Goal: Task Accomplishment & Management: Manage account settings

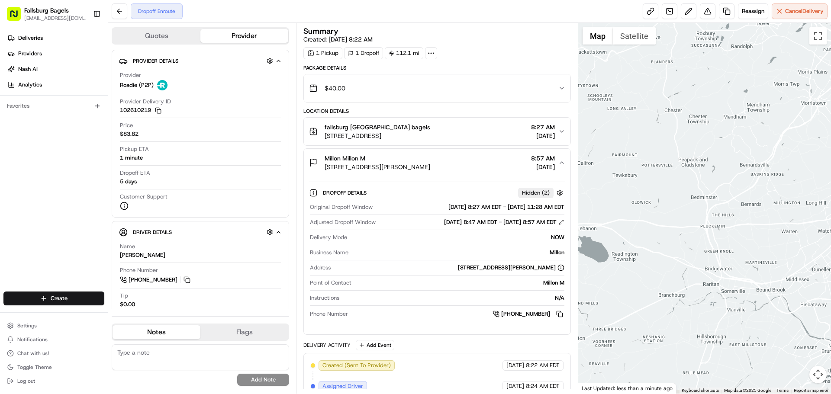
drag, startPoint x: 696, startPoint y: 322, endPoint x: 628, endPoint y: 274, distance: 83.5
click at [631, 275] on div at bounding box center [704, 208] width 253 height 371
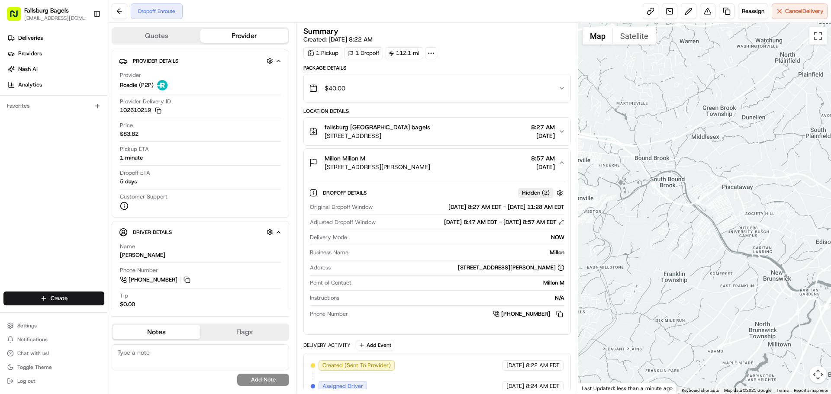
drag, startPoint x: 664, startPoint y: 286, endPoint x: 627, endPoint y: 287, distance: 36.4
click at [627, 287] on div at bounding box center [704, 208] width 253 height 371
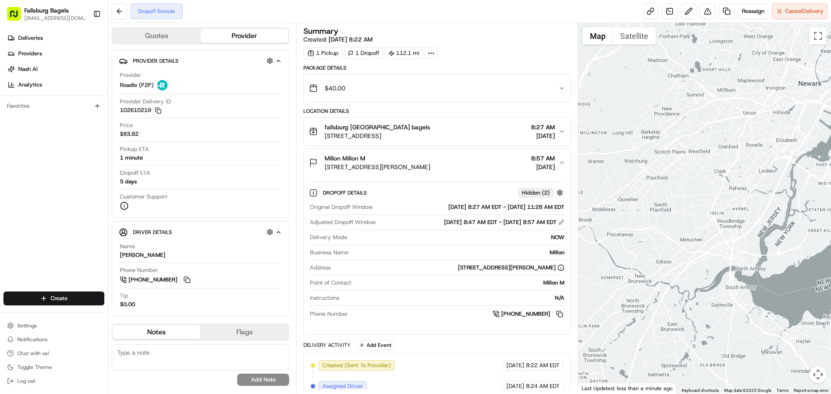
drag, startPoint x: 778, startPoint y: 278, endPoint x: 632, endPoint y: 283, distance: 146.4
click at [652, 283] on div at bounding box center [704, 208] width 253 height 371
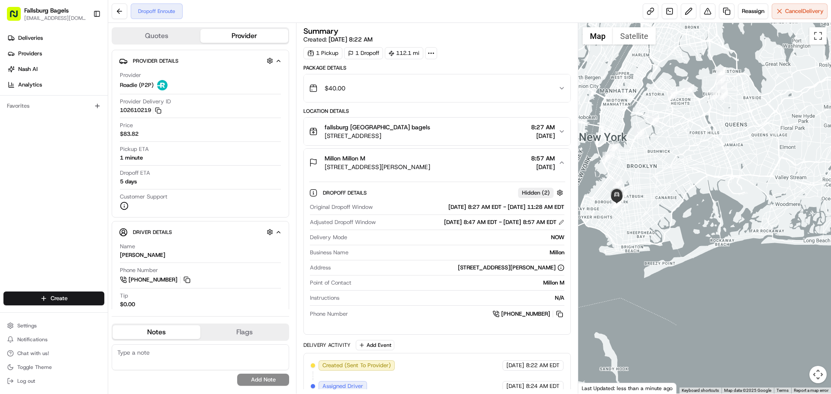
drag, startPoint x: 722, startPoint y: 274, endPoint x: 826, endPoint y: 298, distance: 107.4
click at [826, 298] on div at bounding box center [704, 208] width 253 height 371
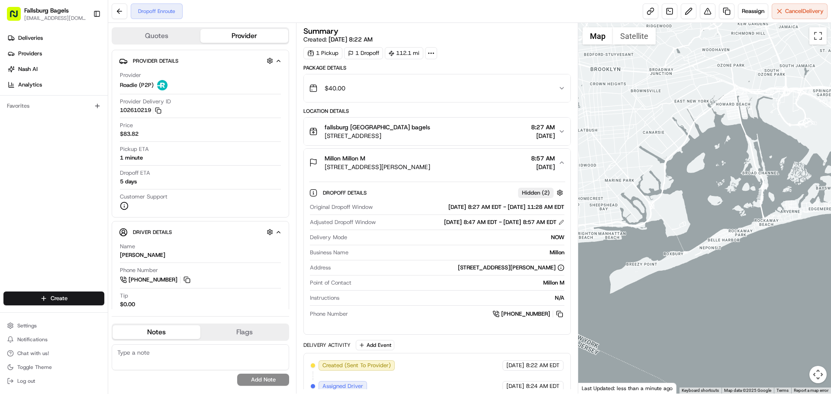
drag, startPoint x: 703, startPoint y: 271, endPoint x: 831, endPoint y: 319, distance: 136.6
click at [831, 319] on div at bounding box center [704, 208] width 253 height 371
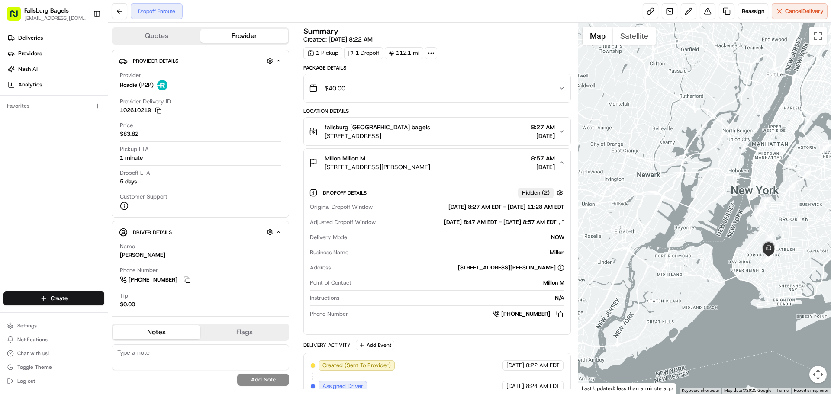
drag, startPoint x: 753, startPoint y: 255, endPoint x: 522, endPoint y: 310, distance: 237.5
click at [521, 311] on div "Quotes Provider Provider Details Hidden ( 2 ) Provider Roadie (P2P) Provider De…" at bounding box center [469, 208] width 723 height 371
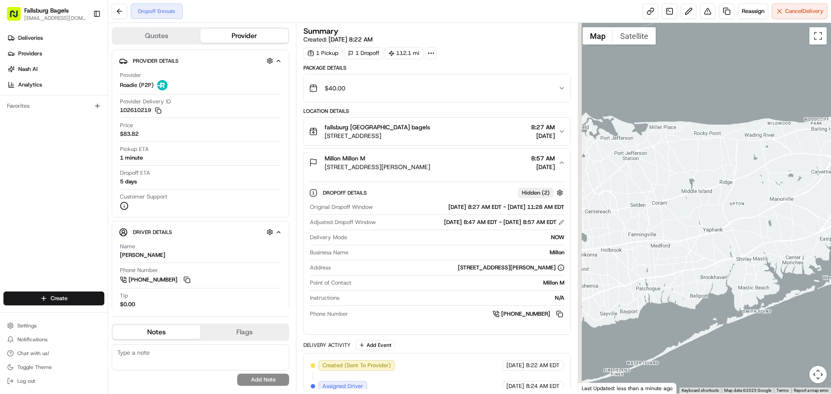
drag, startPoint x: 683, startPoint y: 275, endPoint x: 831, endPoint y: 259, distance: 148.5
click at [831, 259] on div at bounding box center [704, 208] width 253 height 371
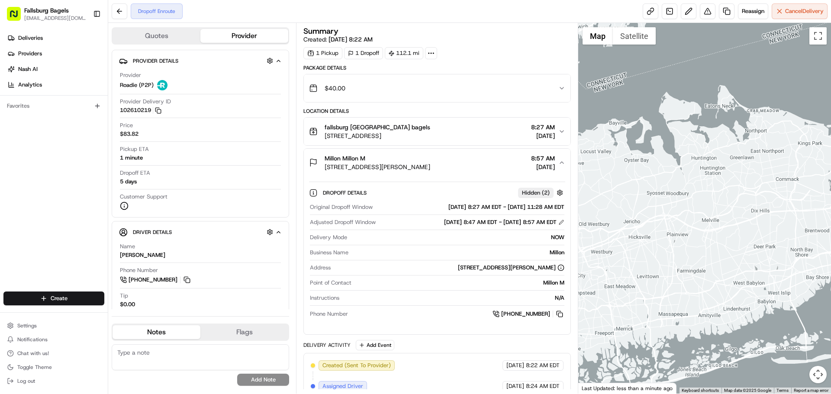
drag, startPoint x: 660, startPoint y: 271, endPoint x: 780, endPoint y: 255, distance: 121.0
click at [780, 255] on div at bounding box center [704, 208] width 253 height 371
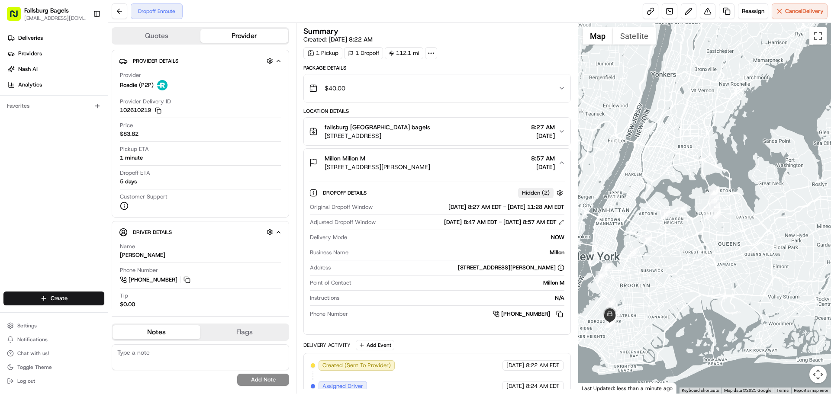
drag, startPoint x: 722, startPoint y: 265, endPoint x: 780, endPoint y: 265, distance: 58.4
click at [780, 265] on div at bounding box center [704, 208] width 253 height 371
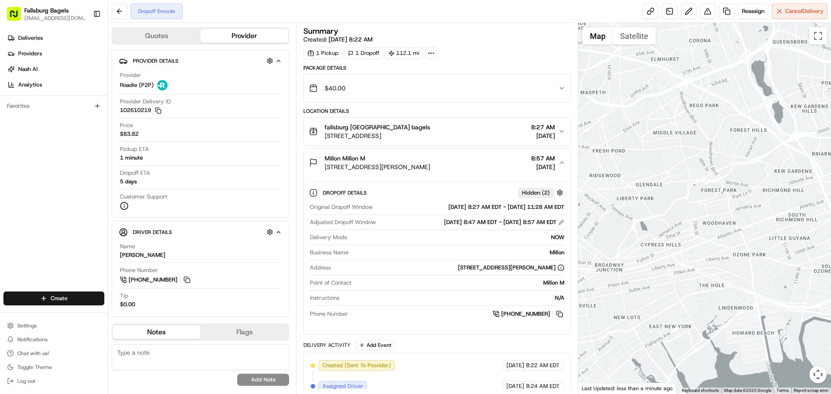
drag, startPoint x: 745, startPoint y: 286, endPoint x: 729, endPoint y: 415, distance: 130.0
click at [729, 394] on html "Fallsburg Bagels [EMAIL_ADDRESS][DOMAIN_NAME] Toggle Sidebar Deliveries Provide…" at bounding box center [415, 197] width 831 height 394
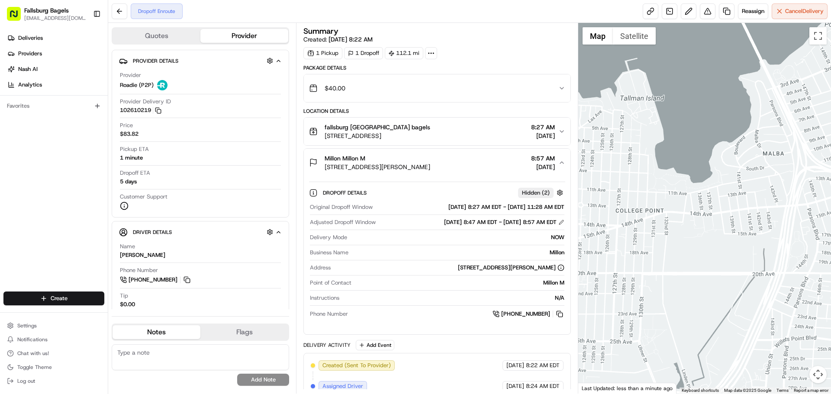
drag, startPoint x: 712, startPoint y: 360, endPoint x: 675, endPoint y: 327, distance: 49.4
click at [678, 328] on div at bounding box center [704, 208] width 253 height 371
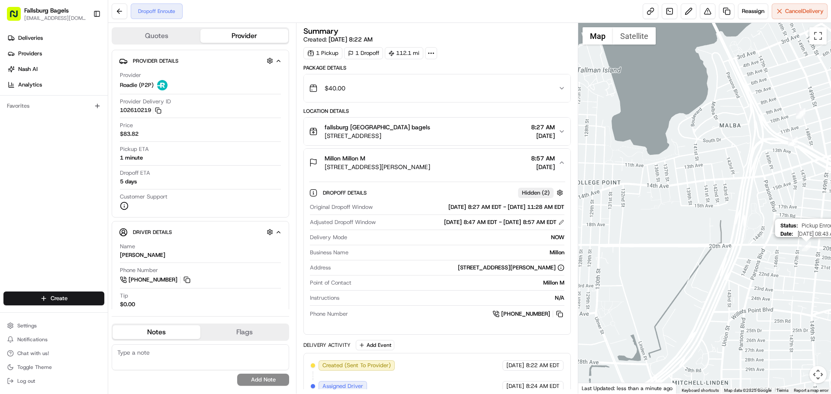
click at [808, 248] on img "4" at bounding box center [807, 247] width 10 height 10
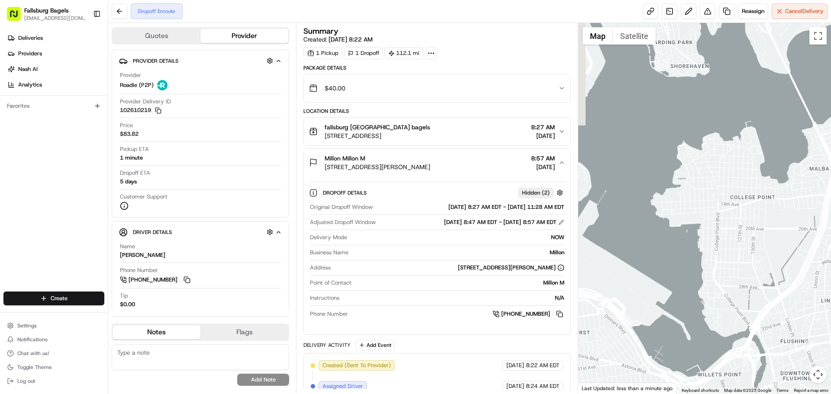
drag, startPoint x: 599, startPoint y: 336, endPoint x: 653, endPoint y: 270, distance: 85.5
click at [654, 270] on div at bounding box center [704, 208] width 253 height 371
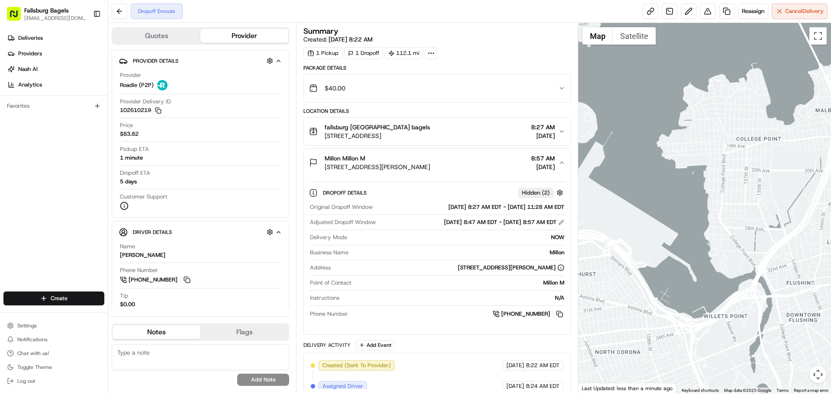
drag, startPoint x: 675, startPoint y: 315, endPoint x: 760, endPoint y: 296, distance: 87.3
click at [758, 297] on div at bounding box center [704, 208] width 253 height 371
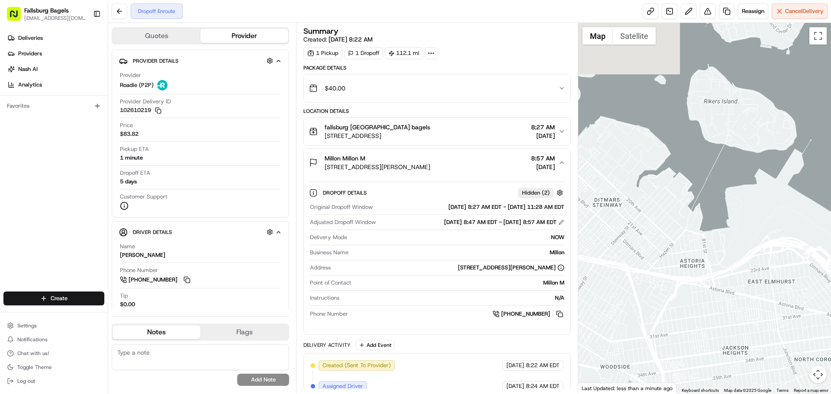
drag, startPoint x: 662, startPoint y: 276, endPoint x: 823, endPoint y: 286, distance: 161.3
click at [831, 299] on div at bounding box center [704, 208] width 253 height 371
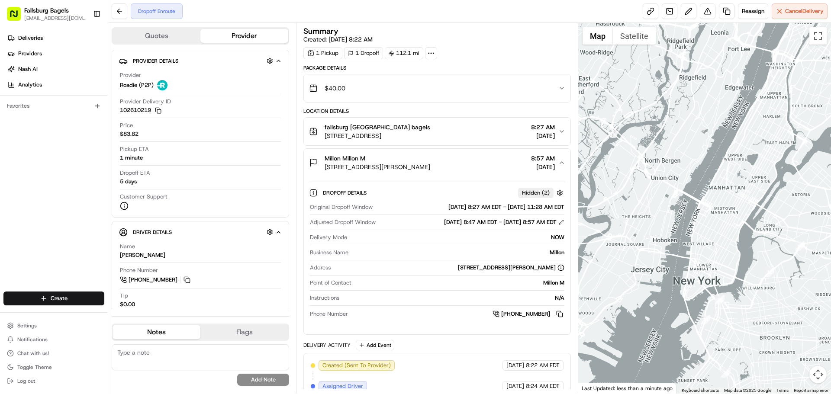
drag, startPoint x: 749, startPoint y: 334, endPoint x: 771, endPoint y: 242, distance: 95.2
click at [771, 242] on div at bounding box center [704, 208] width 253 height 371
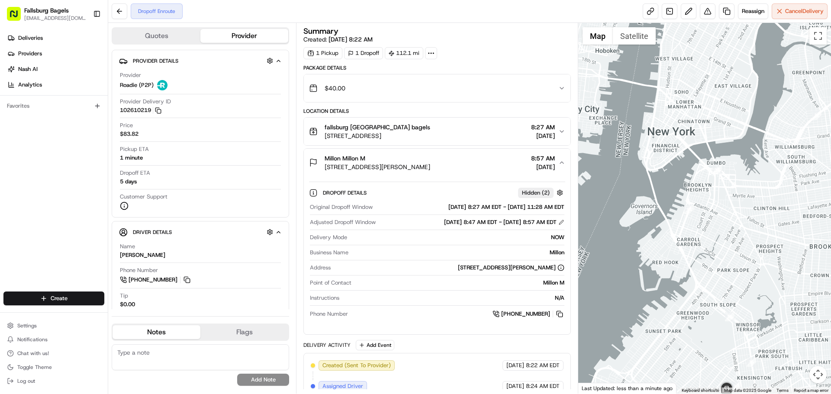
drag, startPoint x: 731, startPoint y: 349, endPoint x: 683, endPoint y: 356, distance: 49.4
click at [683, 359] on div at bounding box center [704, 208] width 253 height 371
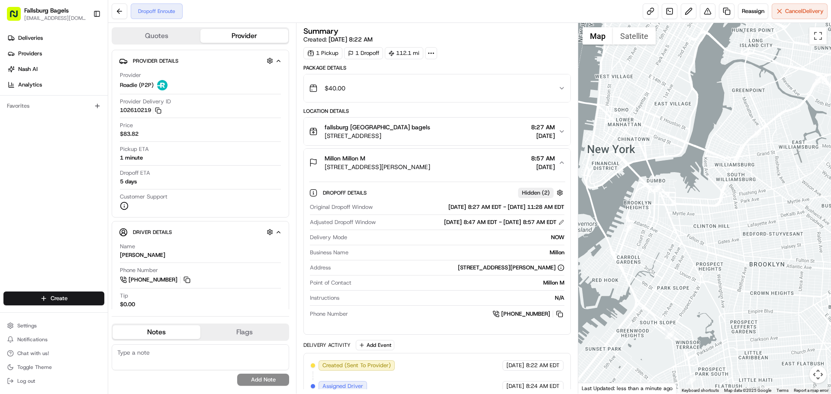
drag, startPoint x: 733, startPoint y: 306, endPoint x: 623, endPoint y: 348, distance: 117.3
click at [628, 348] on div at bounding box center [704, 208] width 253 height 371
